Goal: Information Seeking & Learning: Learn about a topic

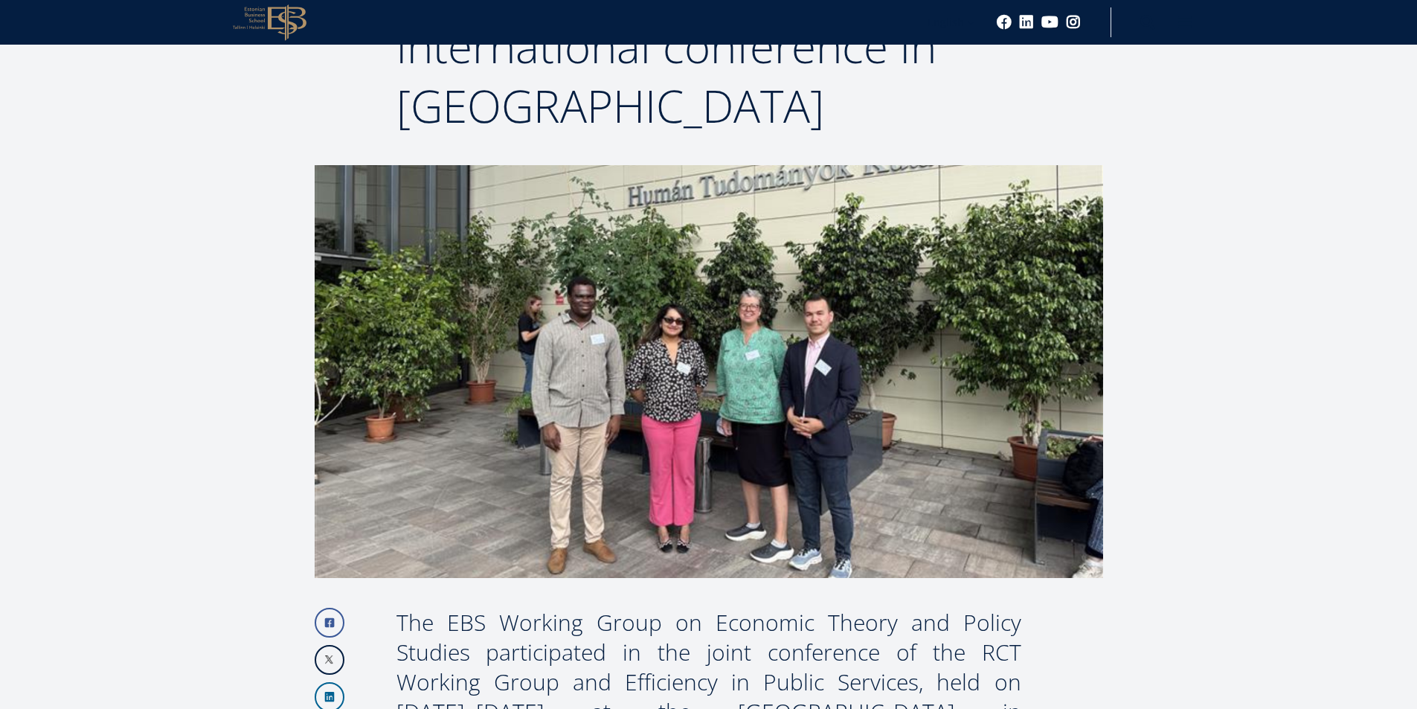
scroll to position [208, 0]
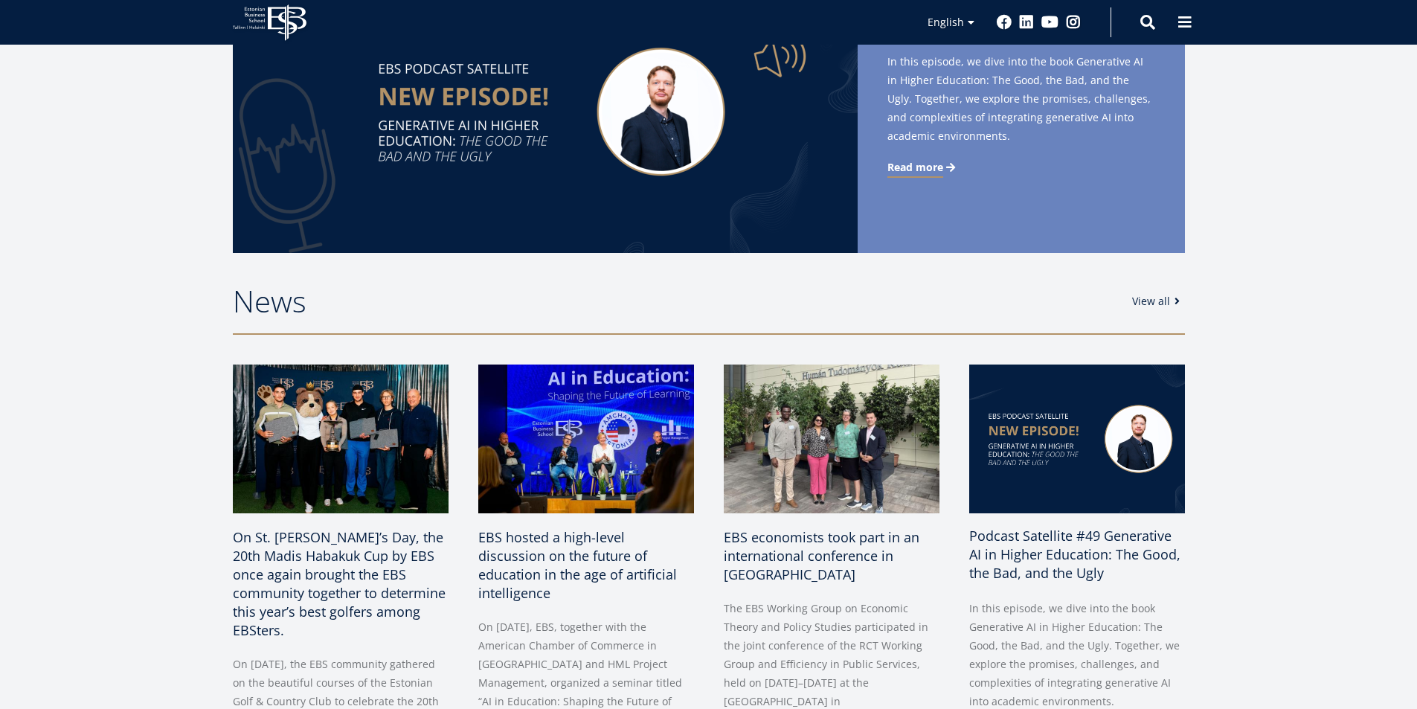
click at [1056, 565] on span "Podcast Satellite #49 Generative AI in Higher Education: The Good, the Bad, and…" at bounding box center [1074, 553] width 211 height 55
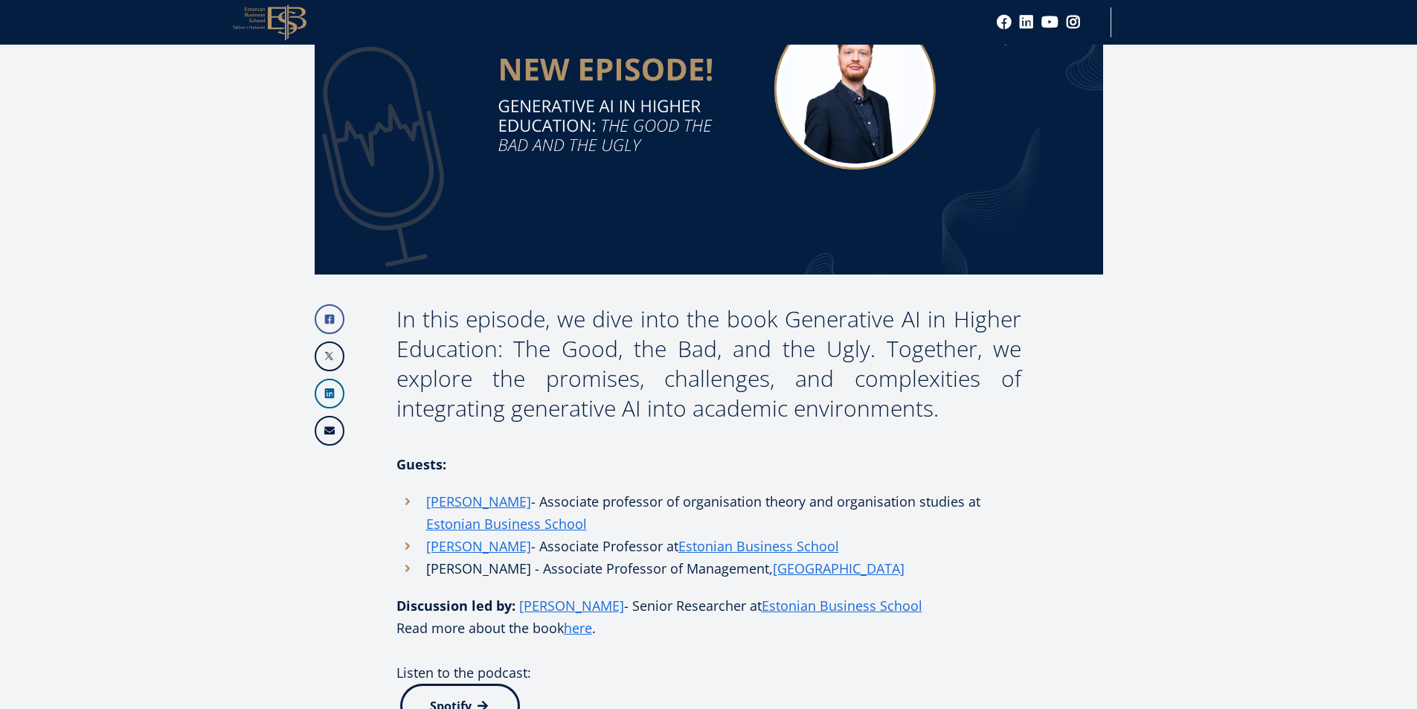
scroll to position [1140, 0]
